Goal: Navigation & Orientation: Find specific page/section

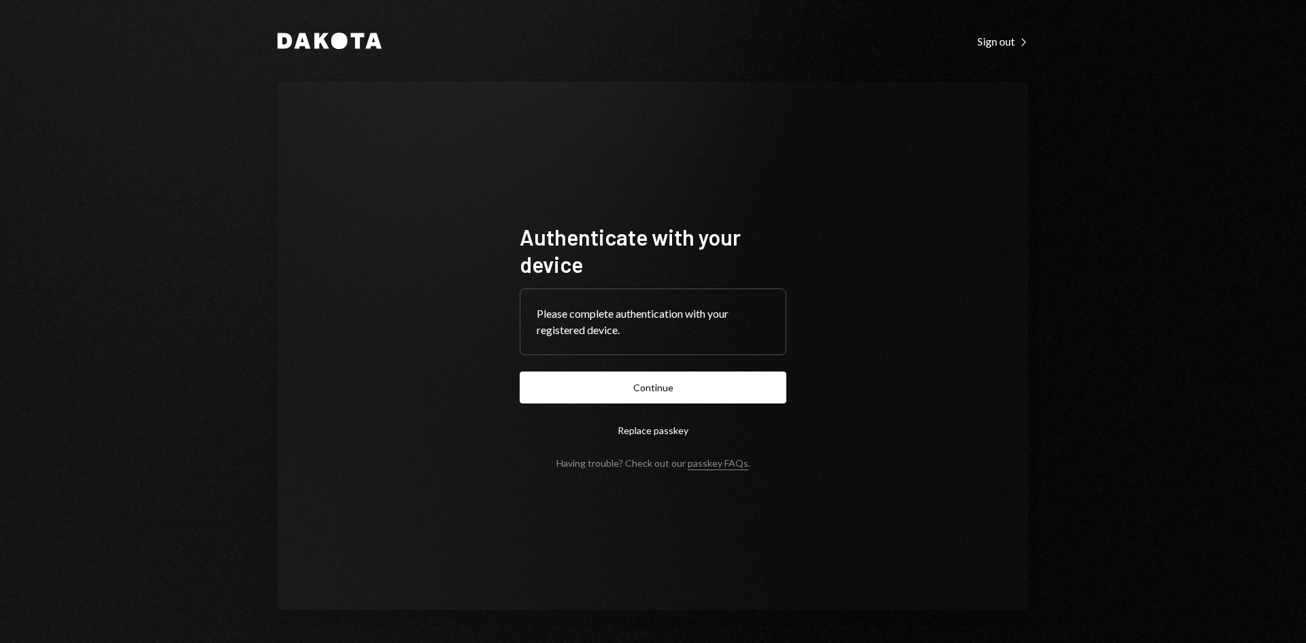
click at [639, 394] on button "Continue" at bounding box center [652, 387] width 267 height 32
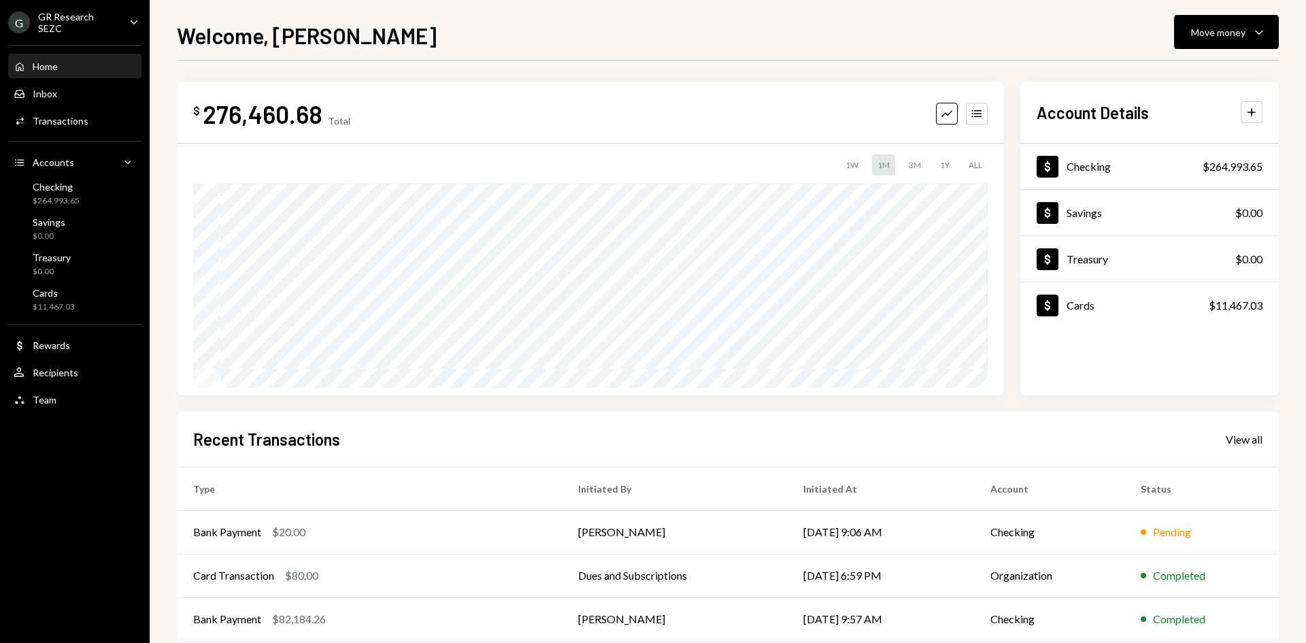
click at [111, 21] on div "GR Research SEZC" at bounding box center [78, 22] width 80 height 23
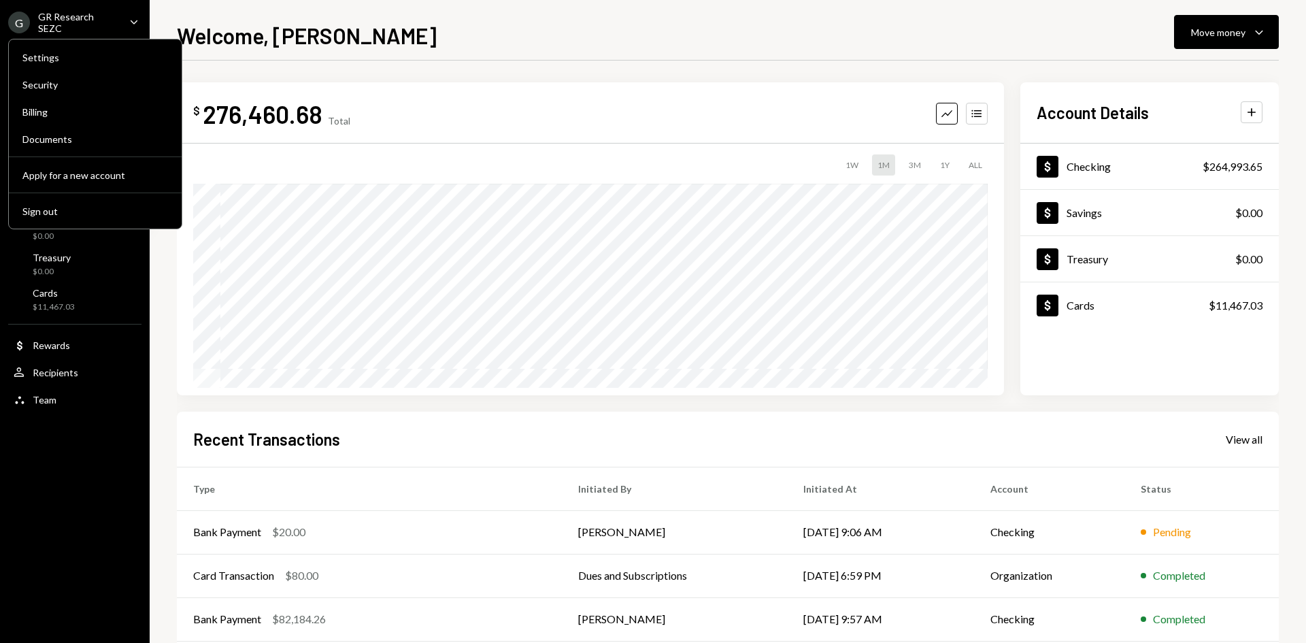
click at [370, 75] on div "$ 276,460.68 Total Graph Accounts 1W 1M 3M 1Y ALL $1,003,911.64 Aug 19, 2025 Ac…" at bounding box center [728, 408] width 1102 height 695
